Goal: Task Accomplishment & Management: Use online tool/utility

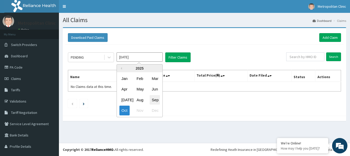
click at [156, 100] on div "Sep" at bounding box center [155, 99] width 10 height 9
type input "Sep 2025"
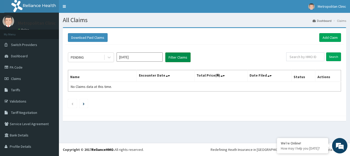
click at [180, 60] on button "Filter Claims" at bounding box center [177, 57] width 25 height 10
click at [180, 58] on button "Filter Claims" at bounding box center [177, 57] width 25 height 10
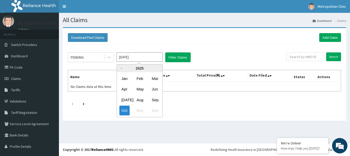
click at [135, 58] on input "[DATE]" at bounding box center [140, 56] width 46 height 9
click at [155, 98] on div "Sep" at bounding box center [155, 99] width 10 height 9
type input "Sep 2025"
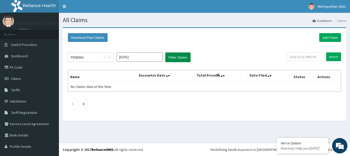
click at [179, 57] on button "Filter Claims" at bounding box center [177, 57] width 25 height 10
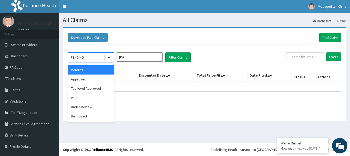
click at [110, 59] on icon at bounding box center [109, 57] width 5 height 5
click at [105, 77] on div "Approved" at bounding box center [91, 78] width 46 height 9
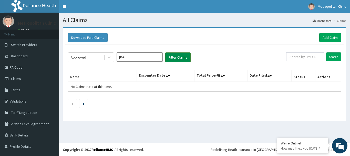
click at [177, 56] on button "Filter Claims" at bounding box center [177, 57] width 25 height 10
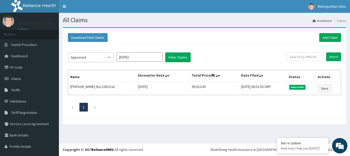
click at [110, 58] on icon at bounding box center [109, 57] width 5 height 5
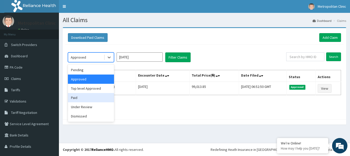
click at [102, 100] on div "Paid" at bounding box center [91, 97] width 46 height 9
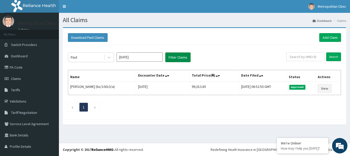
click at [179, 59] on button "Filter Claims" at bounding box center [177, 57] width 25 height 10
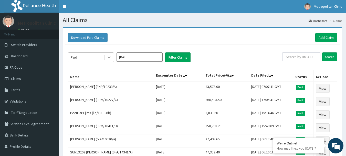
click at [110, 57] on icon at bounding box center [109, 57] width 5 height 5
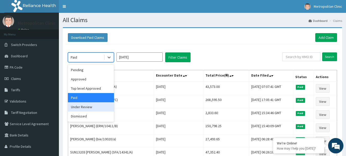
drag, startPoint x: 102, startPoint y: 107, endPoint x: 142, endPoint y: 73, distance: 52.7
click at [102, 107] on div "Under Review" at bounding box center [91, 106] width 46 height 9
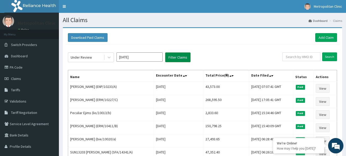
click at [173, 57] on button "Filter Claims" at bounding box center [177, 57] width 25 height 10
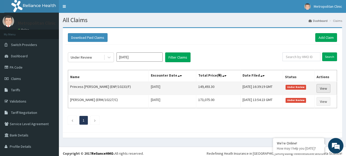
click at [323, 88] on link "View" at bounding box center [324, 88] width 14 height 9
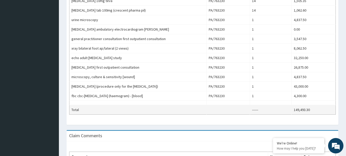
scroll to position [313, 0]
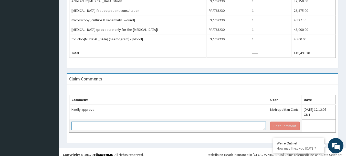
click at [230, 122] on textarea at bounding box center [168, 125] width 194 height 9
type textarea "d"
type textarea "Dear Partner, kindly approve"
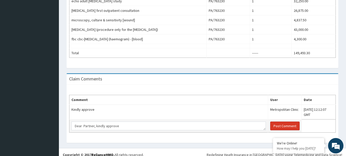
click at [270, 122] on button "Post Comment" at bounding box center [284, 125] width 29 height 9
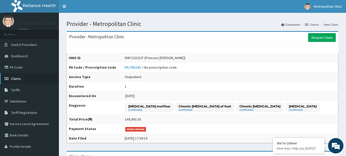
click at [18, 78] on span "Claims" at bounding box center [16, 78] width 10 height 5
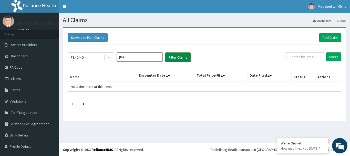
click at [179, 56] on button "Filter Claims" at bounding box center [177, 57] width 25 height 10
click at [178, 56] on button "Filter Claims" at bounding box center [177, 57] width 25 height 10
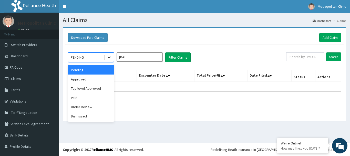
click at [109, 58] on icon at bounding box center [109, 57] width 5 height 5
click at [97, 78] on div "Approved" at bounding box center [91, 78] width 46 height 9
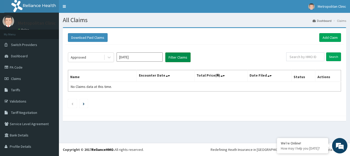
click at [179, 59] on button "Filter Claims" at bounding box center [177, 57] width 25 height 10
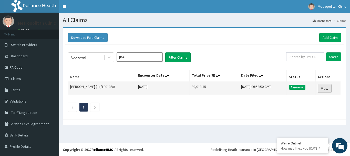
click at [319, 87] on link "View" at bounding box center [325, 88] width 14 height 9
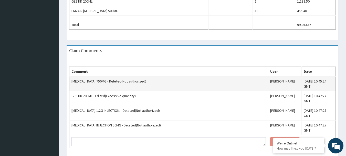
scroll to position [354, 0]
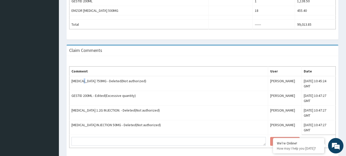
drag, startPoint x: 86, startPoint y: 82, endPoint x: 89, endPoint y: 152, distance: 70.3
click at [84, 85] on tbody "[MEDICAL_DATA] 750MG - Deleted(Not authorized) Mercy Ekele [DATE] 10:45:24 GMT …" at bounding box center [202, 112] width 266 height 72
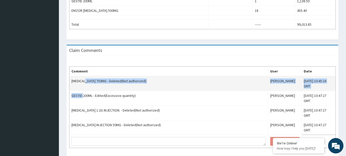
click at [157, 82] on td "[MEDICAL_DATA] 750MG - Deleted(Not authorized)" at bounding box center [168, 83] width 199 height 15
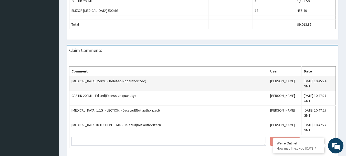
click at [82, 77] on td "[MEDICAL_DATA] 750MG - Deleted(Not authorized)" at bounding box center [168, 83] width 199 height 15
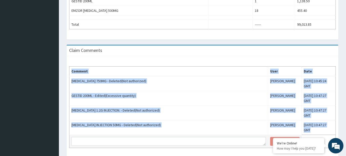
drag, startPoint x: 70, startPoint y: 70, endPoint x: 218, endPoint y: 118, distance: 155.4
click at [218, 118] on table "Comment User Date [MEDICAL_DATA] 750MG - Deleted(Not authorized) Mercy Ekele [D…" at bounding box center [202, 106] width 267 height 81
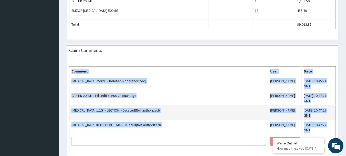
copy table "Comment User Date [MEDICAL_DATA] 750MG - Deleted(Not authorized) Mercy Ekele [D…"
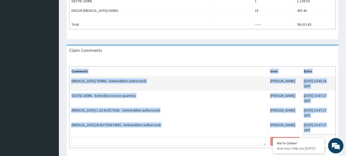
click at [222, 81] on td "[MEDICAL_DATA] 750MG - Deleted(Not authorized)" at bounding box center [168, 83] width 199 height 15
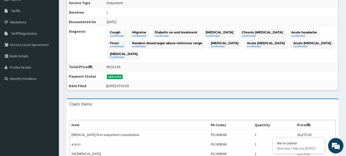
scroll to position [73, 0]
